Goal: Task Accomplishment & Management: Manage account settings

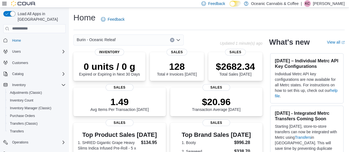
click at [326, 5] on p "Kelli Chislett" at bounding box center [329, 3] width 32 height 7
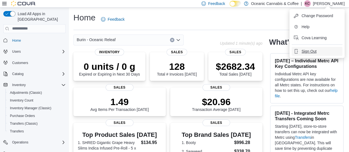
click at [308, 55] on button "Sign Out" at bounding box center [316, 51] width 51 height 9
